Goal: Task Accomplishment & Management: Complete application form

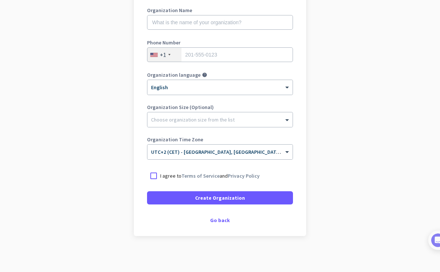
scroll to position [105, 0]
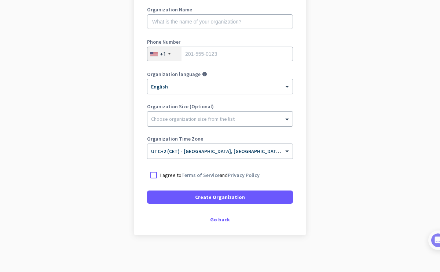
click at [216, 117] on div at bounding box center [220, 116] width 145 height 7
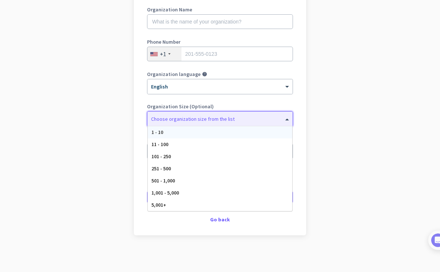
click at [216, 117] on div at bounding box center [220, 116] width 145 height 7
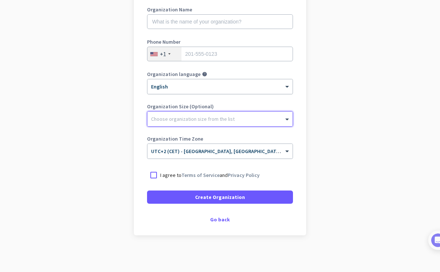
click at [211, 83] on div at bounding box center [220, 84] width 145 height 6
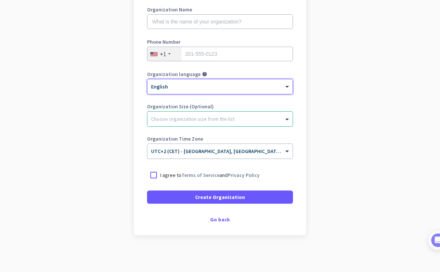
click at [211, 83] on div at bounding box center [220, 84] width 145 height 6
click at [213, 79] on ng-select "× English" at bounding box center [220, 86] width 146 height 15
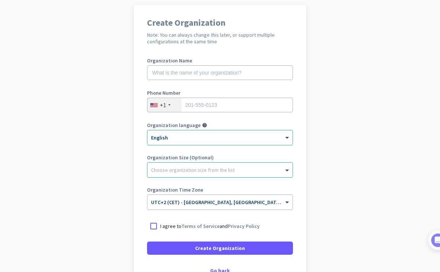
scroll to position [0, 0]
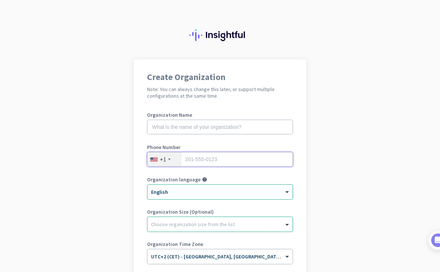
click at [208, 162] on input "tel" at bounding box center [220, 159] width 146 height 15
click at [203, 149] on label "Phone Number" at bounding box center [220, 147] width 146 height 5
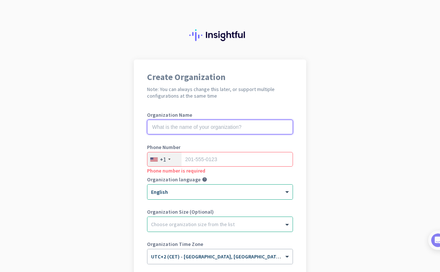
click at [199, 129] on input "text" at bounding box center [220, 127] width 146 height 15
click at [131, 134] on app-onboarding-organization "Create Organization Note: You can always change this later, or support multiple…" at bounding box center [220, 218] width 440 height 318
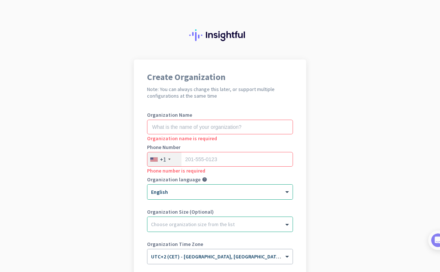
click at [191, 91] on h2 "Note: You can always change this later, or support multiple configurations at t…" at bounding box center [220, 92] width 146 height 13
click at [51, 46] on div at bounding box center [220, 29] width 440 height 59
click at [222, 35] on img at bounding box center [220, 35] width 62 height 12
